Goal: Navigation & Orientation: Go to known website

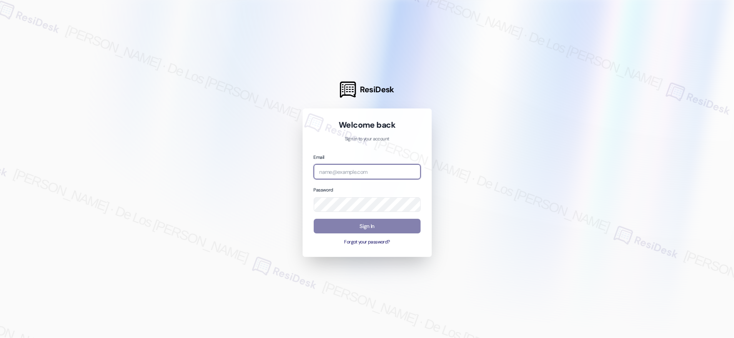
click at [393, 174] on input "email" at bounding box center [367, 171] width 107 height 15
drag, startPoint x: 644, startPoint y: 98, endPoint x: 597, endPoint y: 115, distance: 50.4
click at [644, 99] on div at bounding box center [367, 169] width 734 height 338
click at [383, 173] on input "sa" at bounding box center [367, 171] width 107 height 15
paste input "automated-surveys-[DATE]_properties-resen.six@[DATE]_[DOMAIN_NAME]"
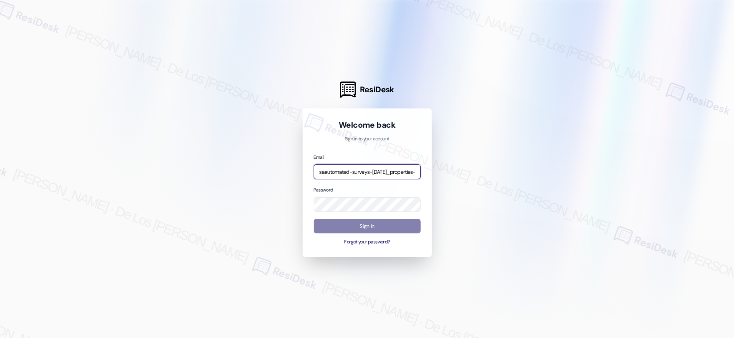
scroll to position [0, 100]
click at [383, 173] on input "saautomated-surveys-[DATE]_properties-resen.six@[DATE]_[DOMAIN_NAME]" at bounding box center [367, 171] width 107 height 15
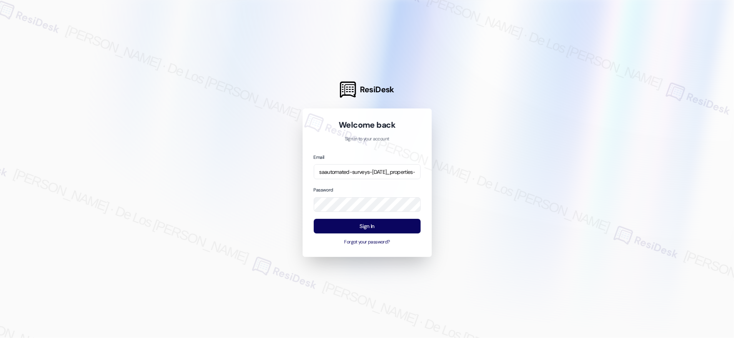
click at [662, 95] on div at bounding box center [367, 169] width 734 height 338
click at [284, 202] on div "ResiDesk Welcome back Sign in to your account Email saautomated-surveys-[DATE]_…" at bounding box center [367, 169] width 734 height 338
drag, startPoint x: 497, startPoint y: 166, endPoint x: 425, endPoint y: 195, distance: 78.5
click at [491, 170] on div at bounding box center [367, 169] width 734 height 338
click at [392, 225] on button "Sign In" at bounding box center [367, 226] width 107 height 15
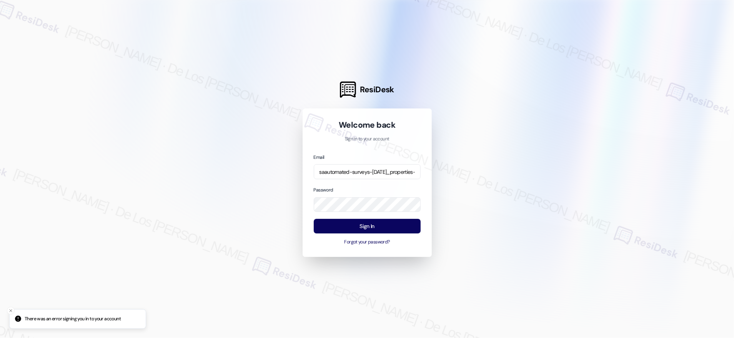
drag, startPoint x: 647, startPoint y: 85, endPoint x: 640, endPoint y: 88, distance: 7.4
click at [645, 86] on div at bounding box center [367, 169] width 734 height 338
click at [388, 172] on input "saautomated-surveys-[DATE]_properties-resen.six@[DATE]_[DOMAIN_NAME]" at bounding box center [367, 171] width 107 height 15
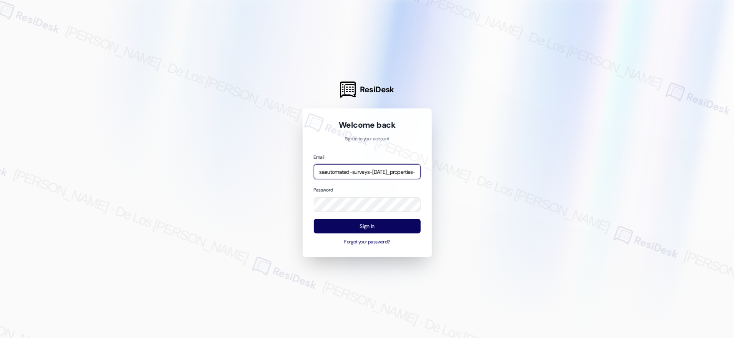
paste input "email"
type input "automated-surveys-[DATE]_properties-resen.six@[DATE]_[DOMAIN_NAME]"
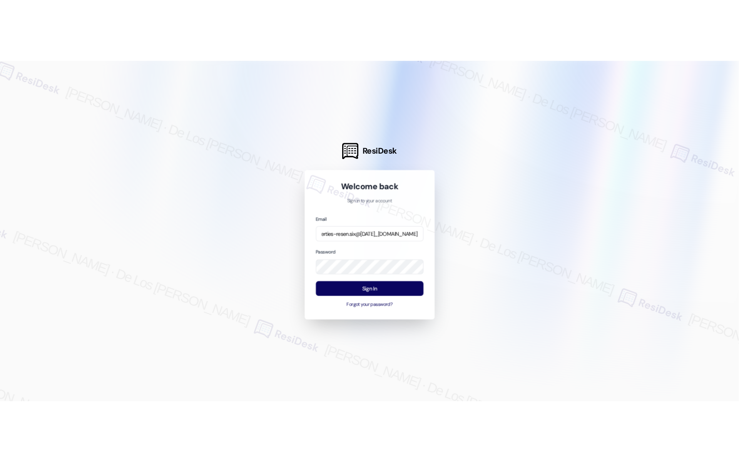
scroll to position [0, 0]
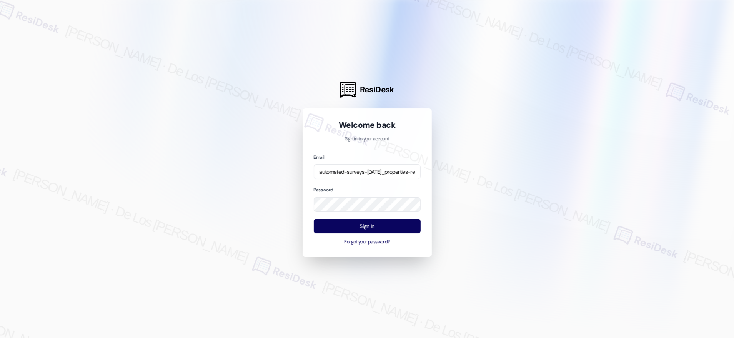
click at [484, 151] on div at bounding box center [367, 169] width 734 height 338
click at [390, 227] on button "Sign In" at bounding box center [367, 226] width 107 height 15
